Goal: Task Accomplishment & Management: Use online tool/utility

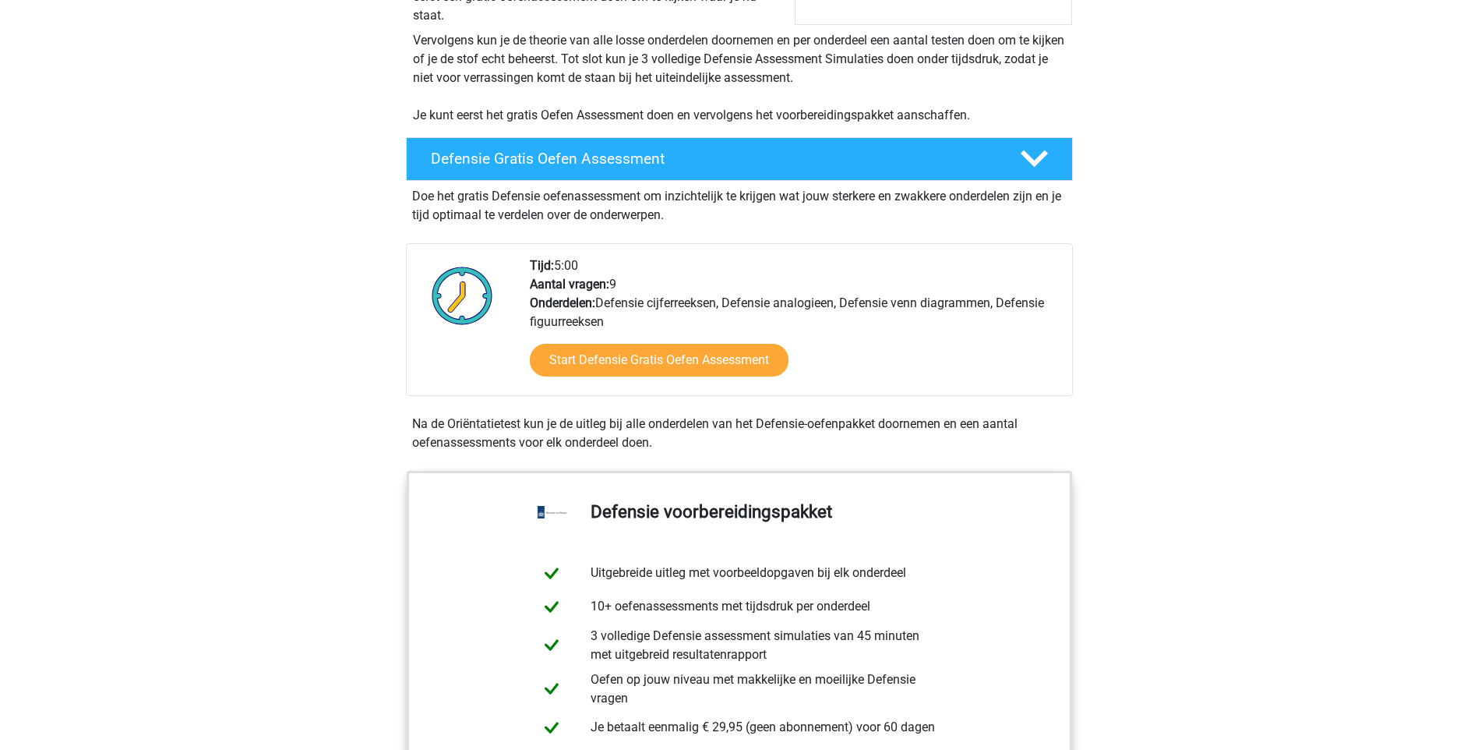
scroll to position [312, 0]
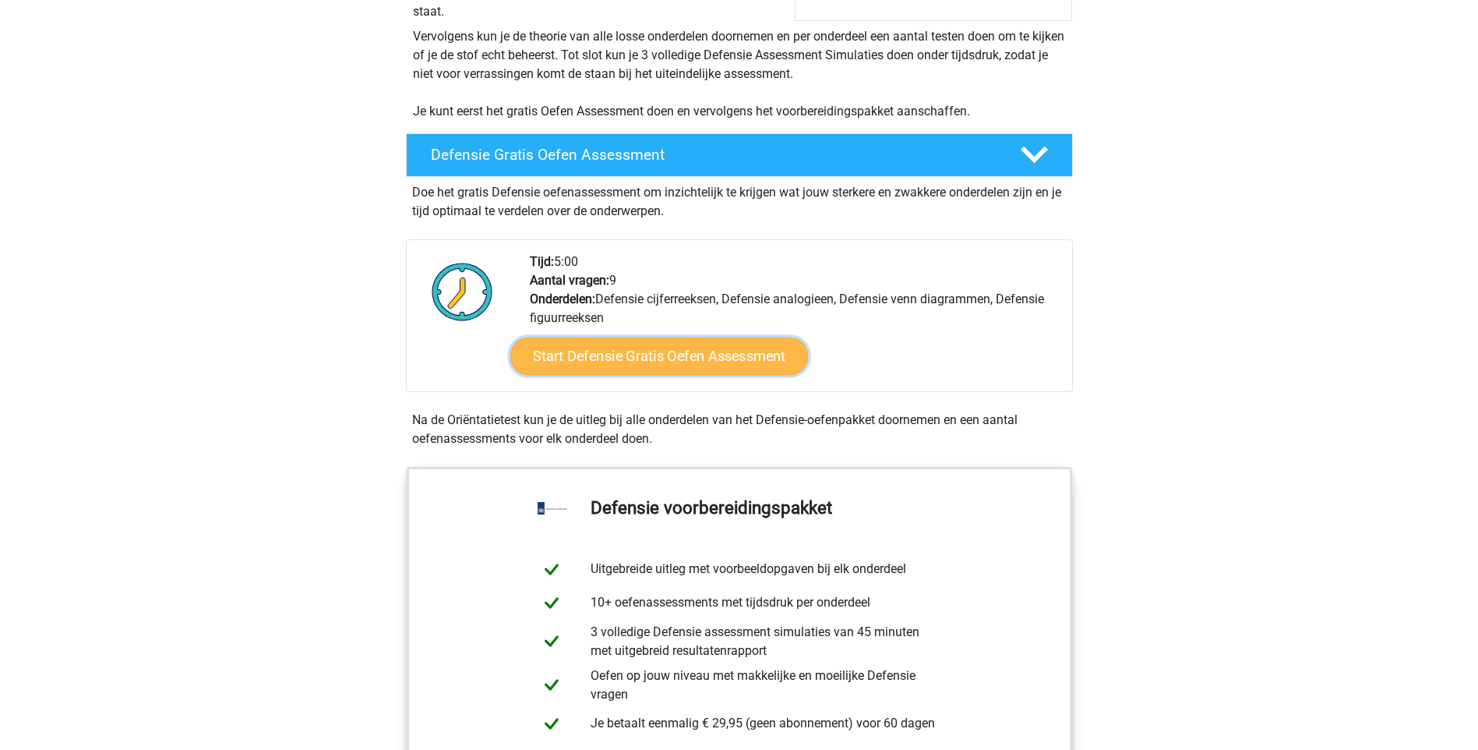
click at [652, 358] on link "Start Defensie Gratis Oefen Assessment" at bounding box center [659, 355] width 298 height 37
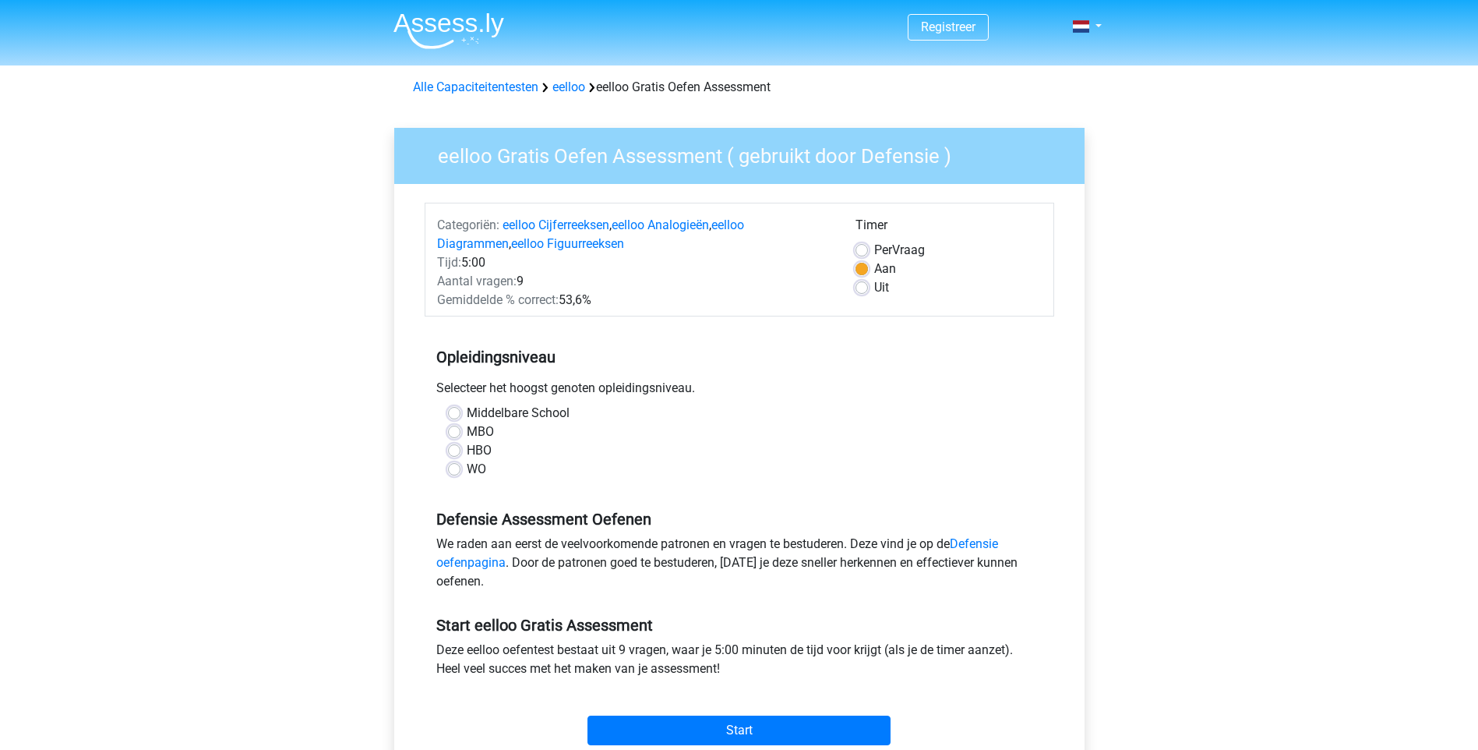
click at [467, 468] on label "WO" at bounding box center [476, 469] width 19 height 19
click at [450, 468] on input "WO" at bounding box center [454, 468] width 12 height 16
radio input "true"
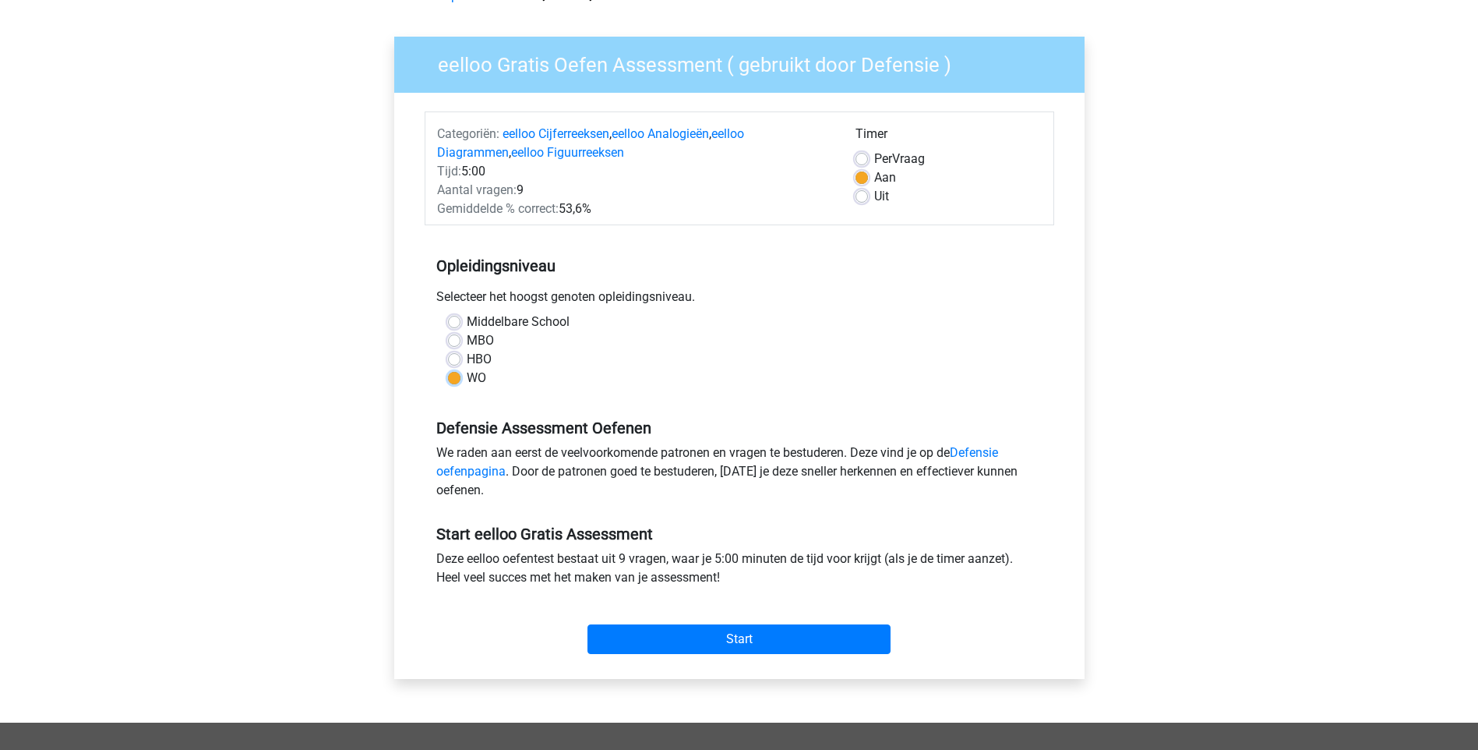
scroll to position [312, 0]
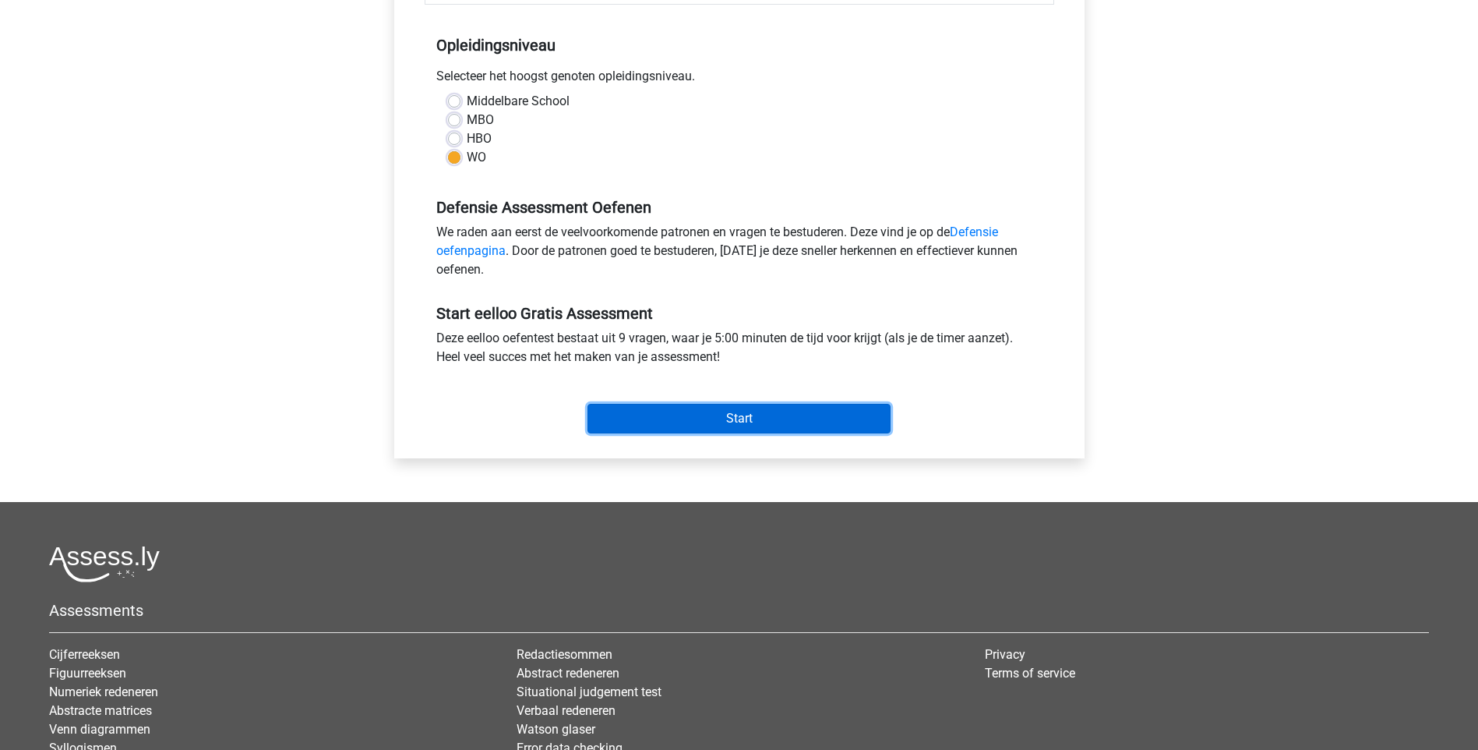
click at [747, 422] on input "Start" at bounding box center [739, 419] width 303 height 30
